Goal: Information Seeking & Learning: Find specific fact

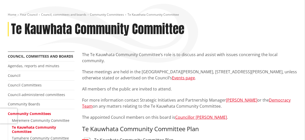
scroll to position [50, 0]
click at [172, 79] on link "Events page" at bounding box center [183, 78] width 23 height 6
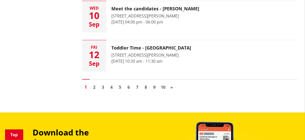
scroll to position [782, 0]
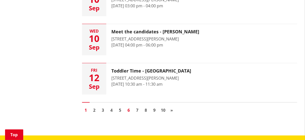
click at [128, 110] on link "6" at bounding box center [129, 110] width 8 height 8
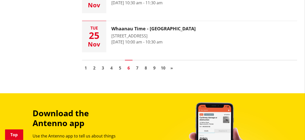
scroll to position [833, 0]
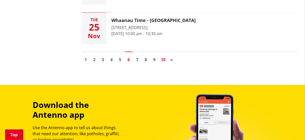
click at [164, 60] on link "10" at bounding box center [163, 60] width 8 height 8
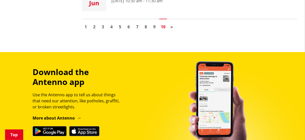
scroll to position [858, 0]
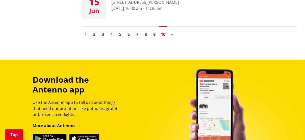
click at [139, 31] on link "7" at bounding box center [138, 35] width 8 height 8
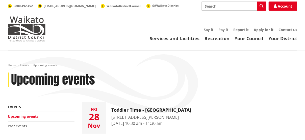
click at [213, 7] on input "Search" at bounding box center [233, 6] width 65 height 9
type input "Christmas"
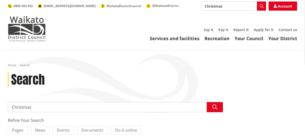
click at [37, 107] on input "Christmas" at bounding box center [115, 107] width 215 height 10
type input "Christmas parade"
click at [214, 106] on icon "button" at bounding box center [214, 106] width 5 height 5
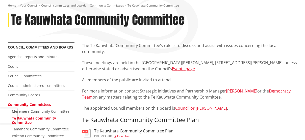
scroll to position [76, 0]
